Goal: Check status: Check status

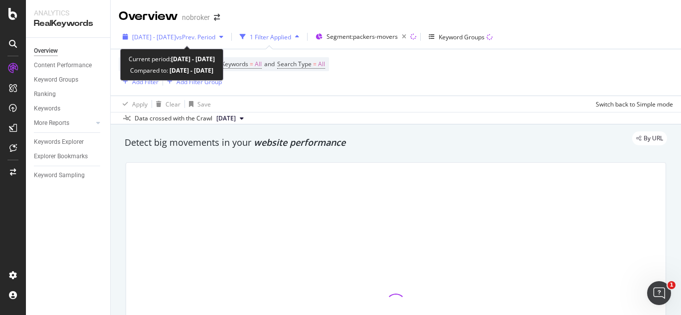
click at [225, 41] on div "[DATE] - [DATE] vs Prev. Period" at bounding box center [173, 36] width 109 height 15
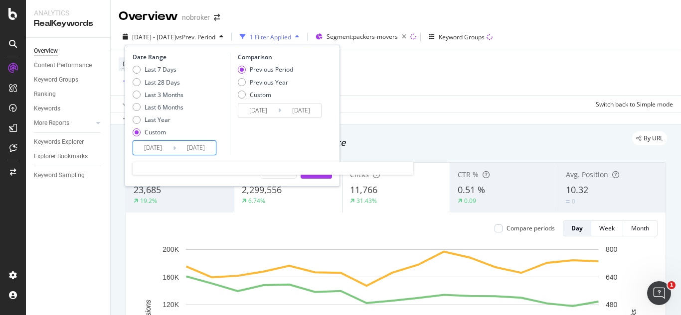
click at [209, 154] on input "[DATE]" at bounding box center [196, 148] width 40 height 14
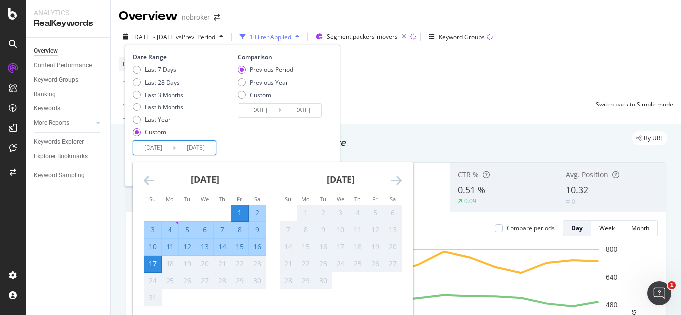
click at [268, 126] on div "Comparison Previous Period Previous Year Custom [DATE] Navigate forward to inte…" at bounding box center [277, 104] width 95 height 103
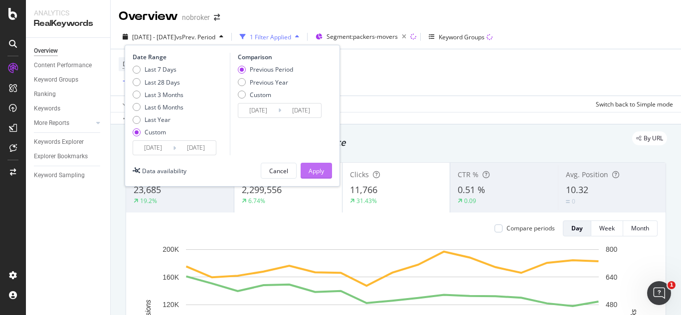
click at [322, 167] on div "Apply" at bounding box center [315, 171] width 15 height 8
